Goal: Entertainment & Leisure: Consume media (video, audio)

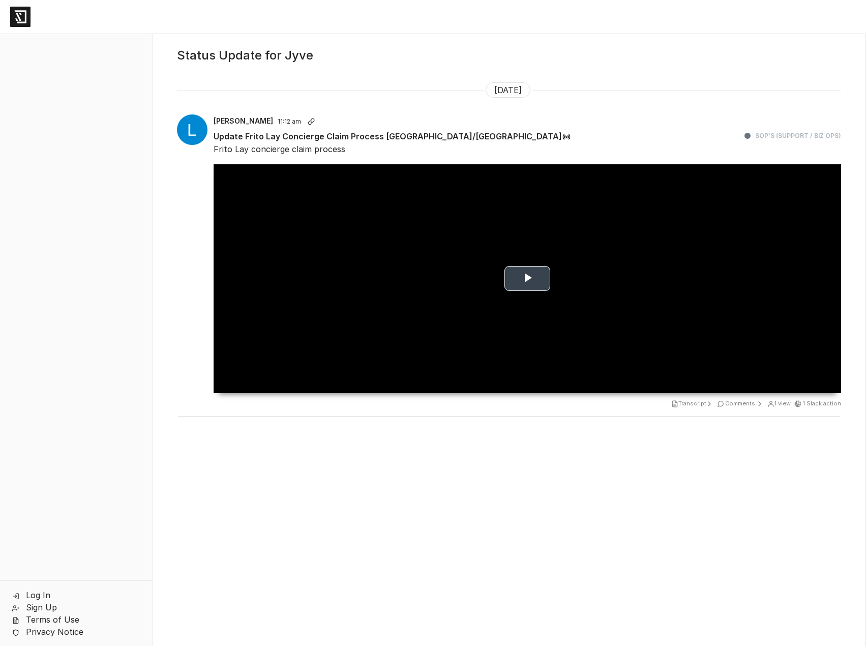
click at [527, 279] on span "Video Player" at bounding box center [527, 279] width 0 height 0
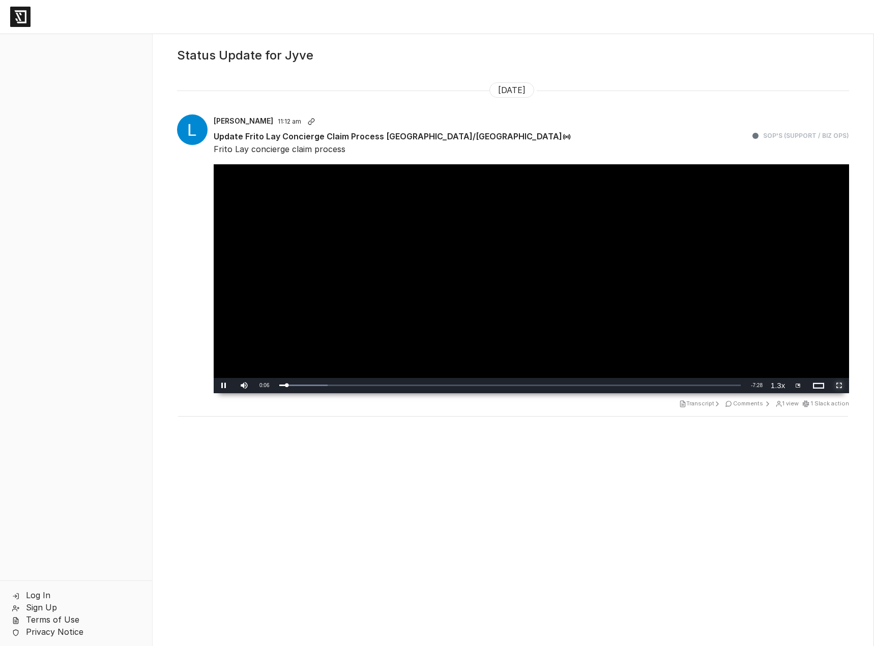
drag, startPoint x: 833, startPoint y: 388, endPoint x: 833, endPoint y: 449, distance: 61.5
click at [833, 386] on span "Video Player" at bounding box center [839, 386] width 20 height 0
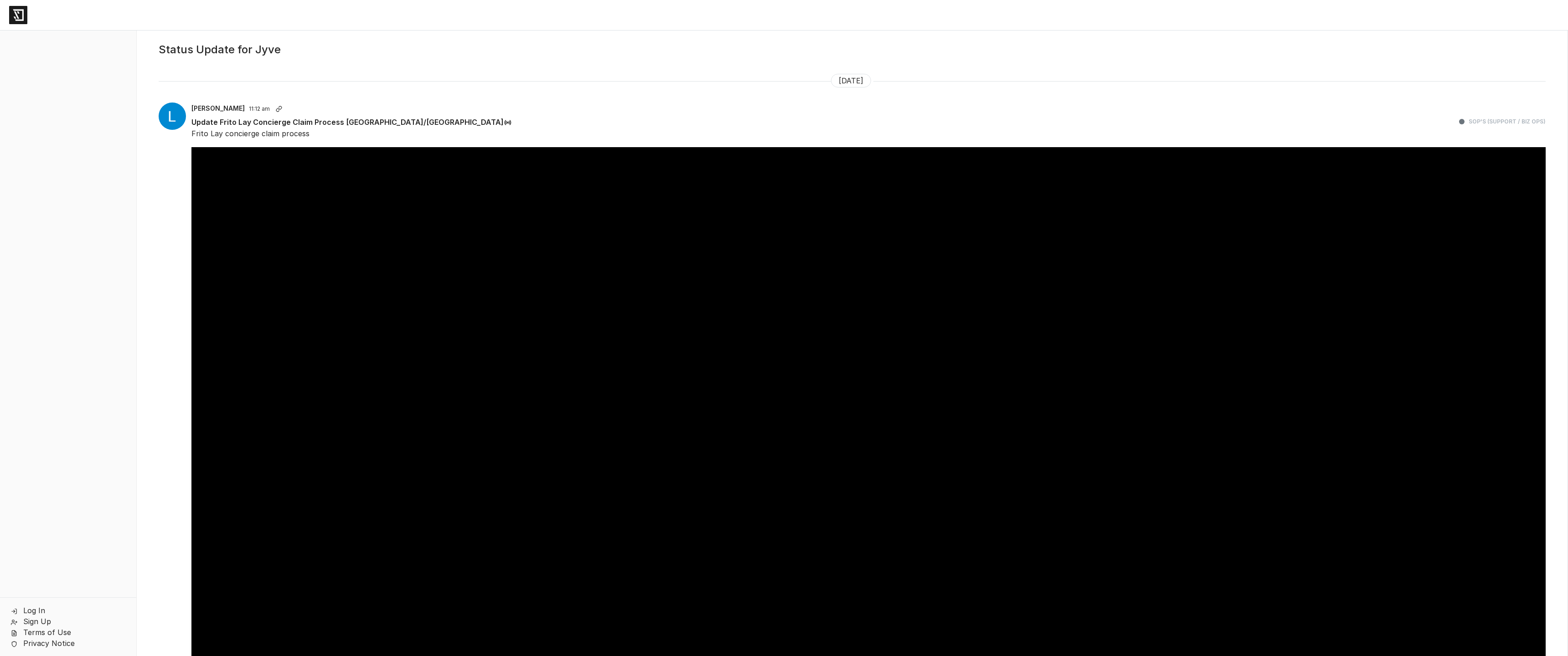
click at [782, 358] on video "Video Player" at bounding box center [868, 486] width 1354 height 678
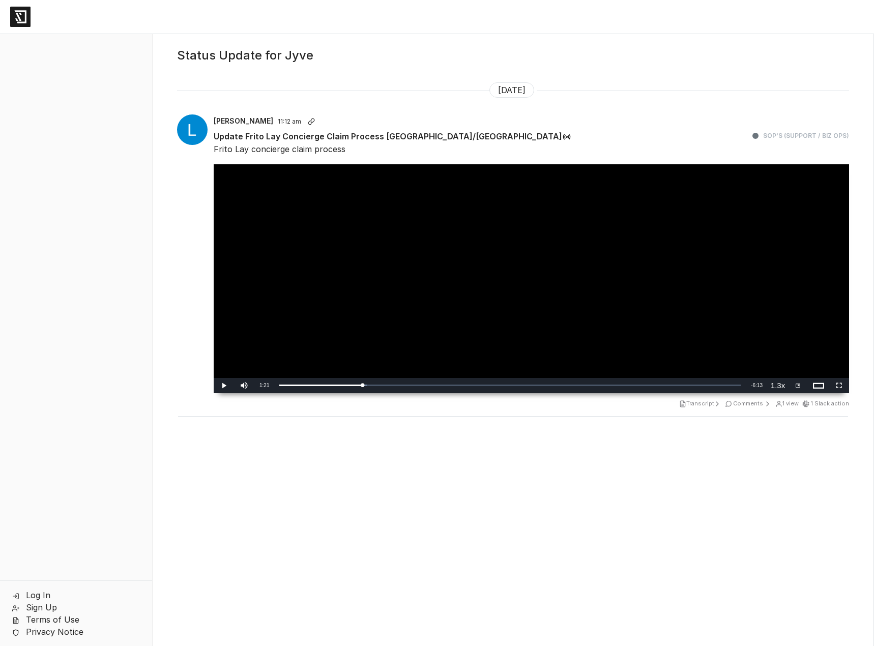
click at [536, 240] on video "Video Player" at bounding box center [531, 278] width 635 height 229
drag, startPoint x: 830, startPoint y: 389, endPoint x: 830, endPoint y: 451, distance: 61.6
click at [830, 386] on span "Video Player" at bounding box center [839, 386] width 20 height 0
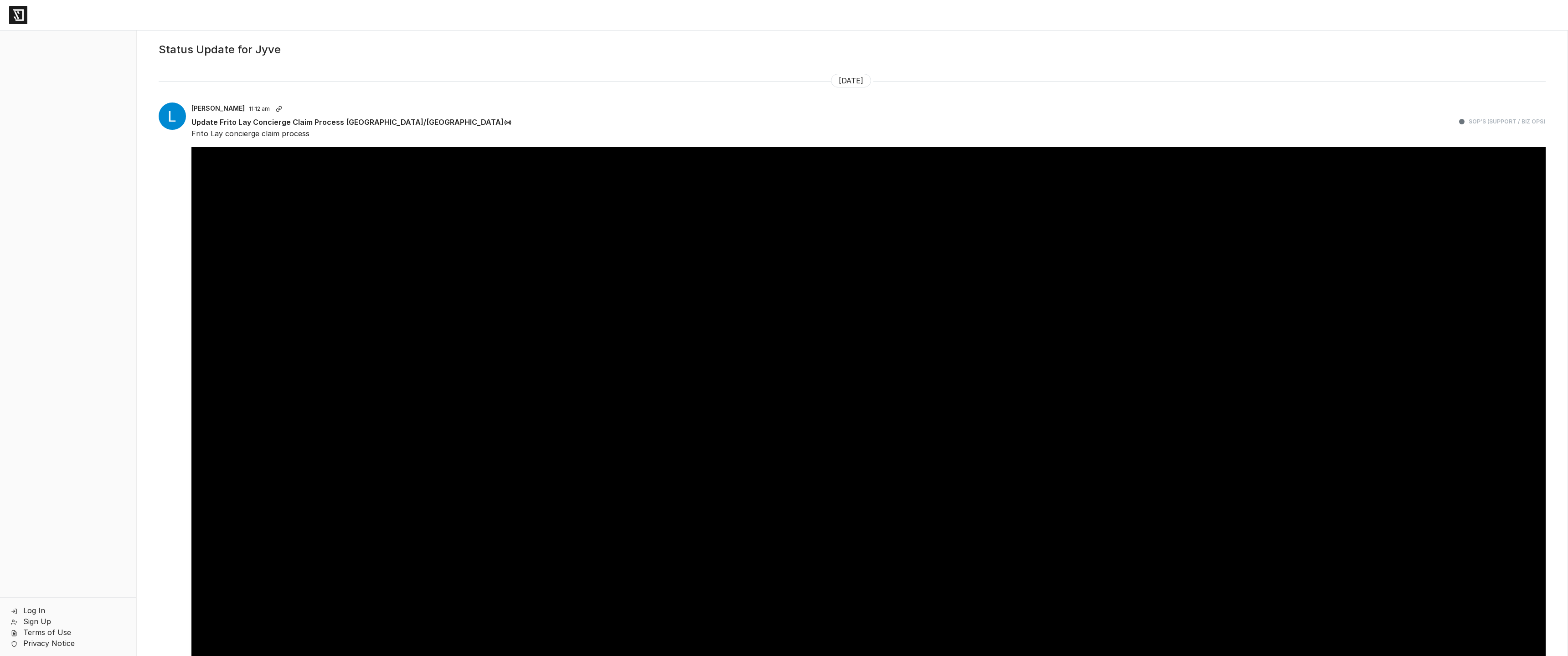
click at [782, 179] on video "Video Player" at bounding box center [868, 486] width 1354 height 678
click at [782, 177] on video "Video Player" at bounding box center [868, 486] width 1354 height 678
click at [782, 181] on video "Video Player" at bounding box center [868, 486] width 1354 height 678
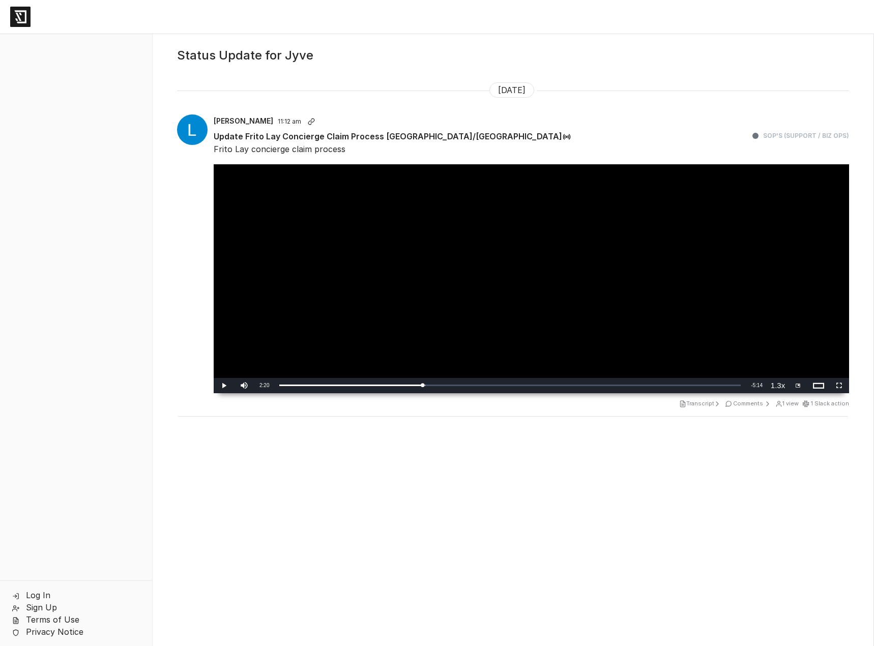
click at [621, 289] on video "Video Player" at bounding box center [531, 278] width 635 height 229
click at [833, 386] on span "Video Player" at bounding box center [839, 386] width 20 height 0
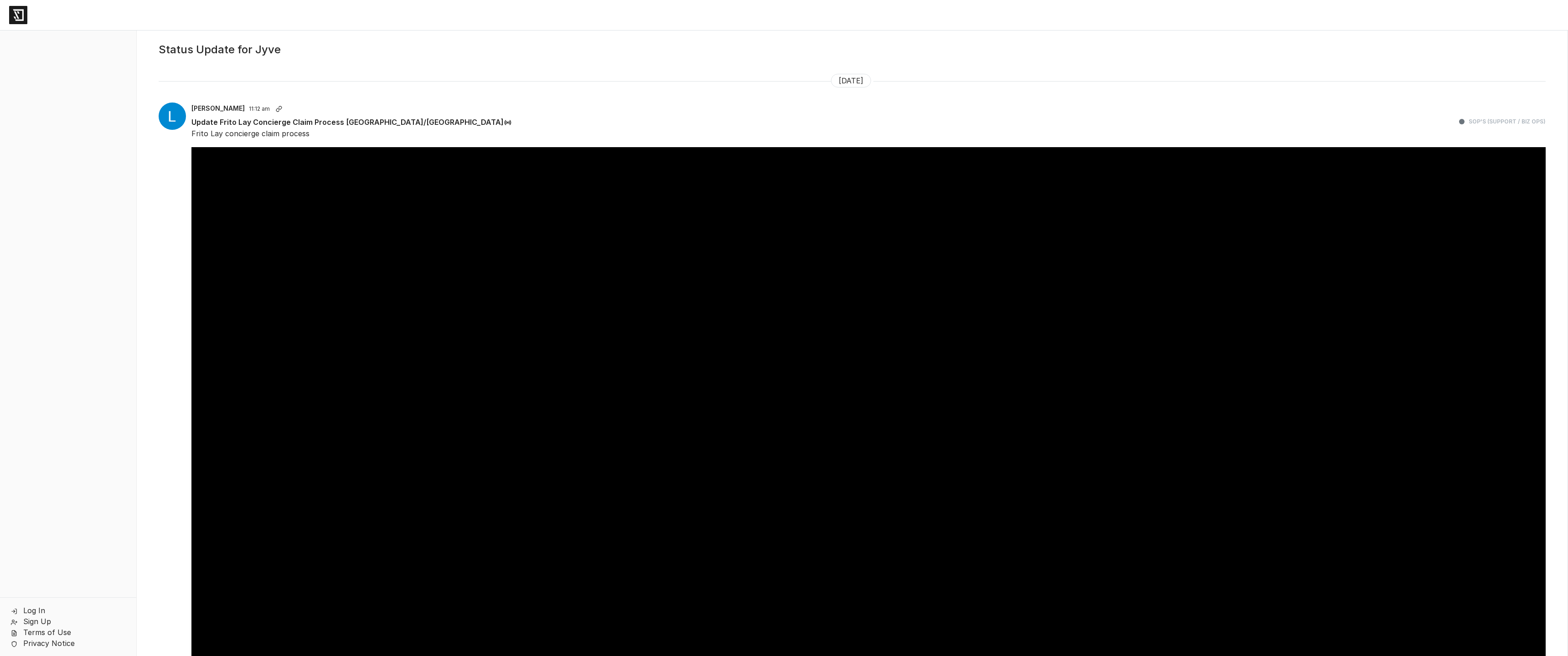
click at [782, 335] on video "Video Player" at bounding box center [868, 486] width 1354 height 678
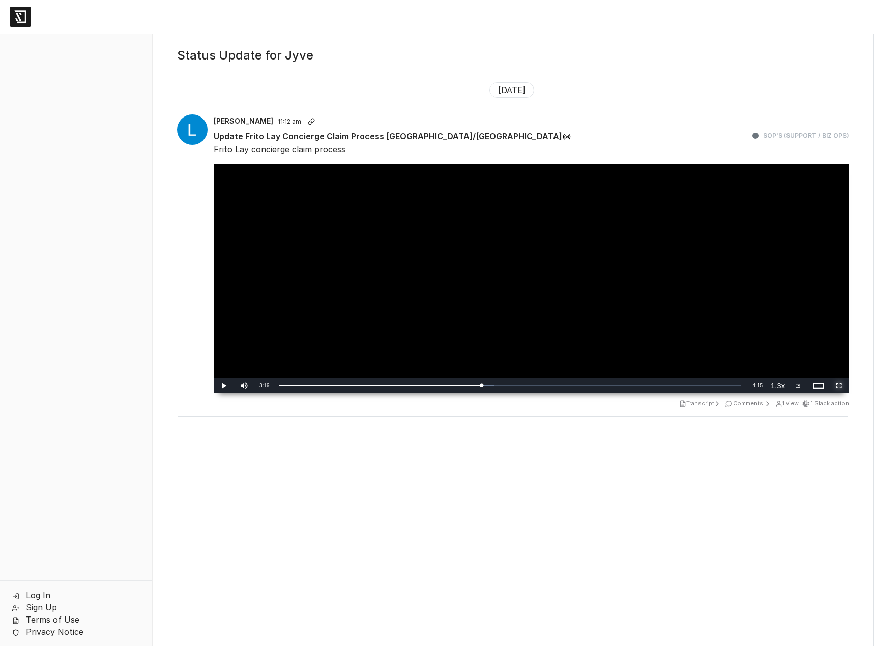
click at [832, 386] on span "Video Player" at bounding box center [839, 386] width 20 height 0
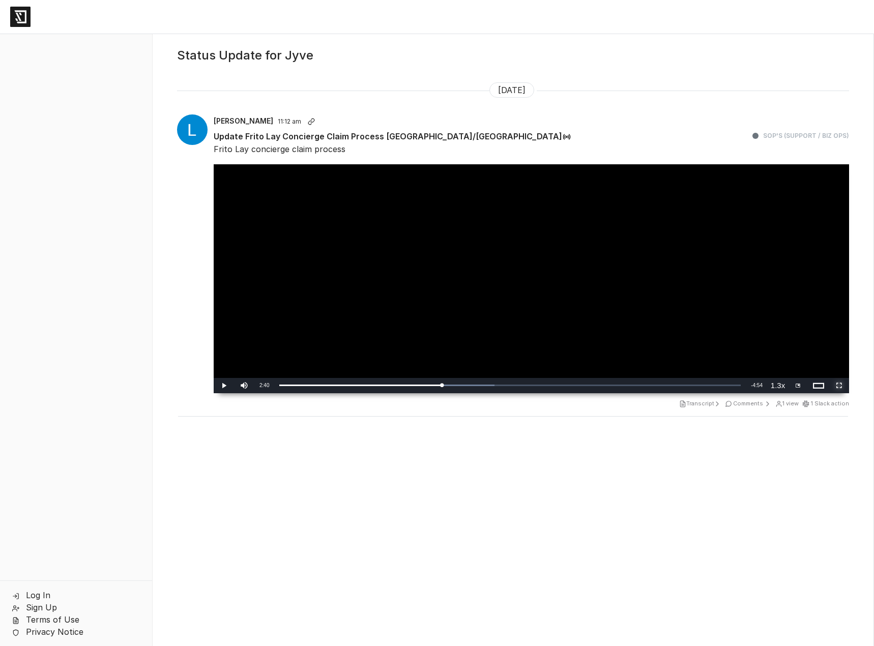
click at [830, 386] on span "Video Player" at bounding box center [839, 386] width 20 height 0
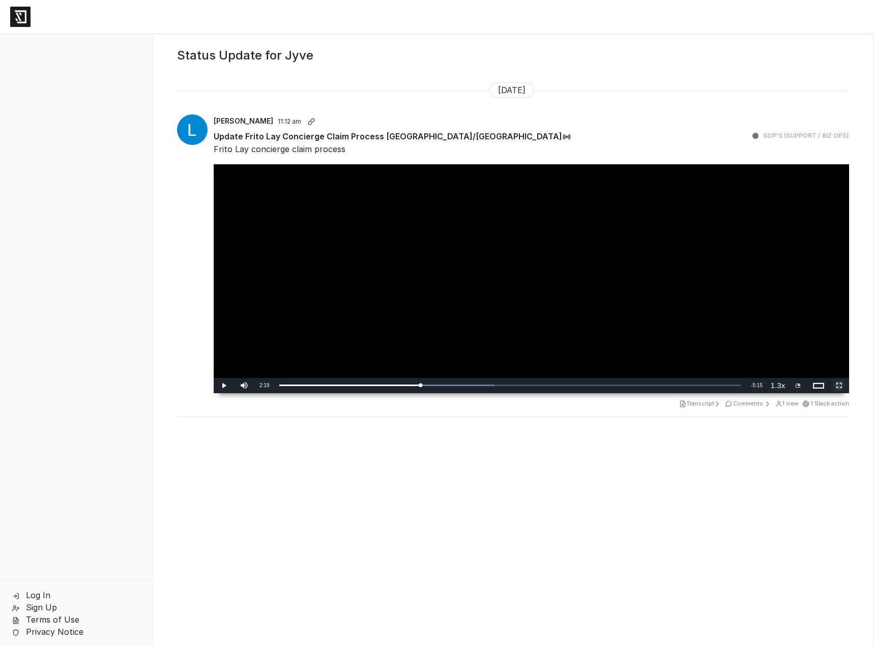
drag, startPoint x: 830, startPoint y: 388, endPoint x: 831, endPoint y: 449, distance: 61.6
click at [830, 386] on span "Video Player" at bounding box center [839, 386] width 20 height 0
click at [502, 273] on video "Video Player" at bounding box center [531, 278] width 635 height 229
click at [834, 386] on span "Video Player" at bounding box center [839, 386] width 20 height 0
click at [436, 288] on video "Video Player" at bounding box center [531, 278] width 635 height 229
